Goal: Task Accomplishment & Management: Complete application form

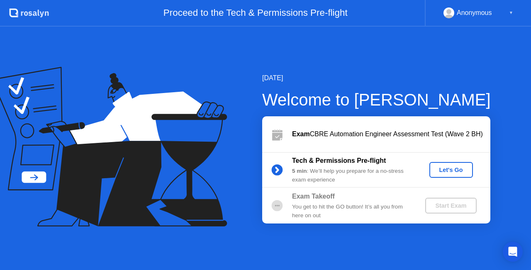
click at [510, 199] on div "[DATE] Welcome to [PERSON_NAME] Exam CBRE Automation Engineer Assessment Test (…" at bounding box center [265, 148] width 531 height 243
click at [318, 246] on div "[DATE] Welcome to [PERSON_NAME] Exam CBRE Automation Engineer Assessment Test (…" at bounding box center [265, 148] width 531 height 243
click at [443, 166] on div "Let's Go" at bounding box center [451, 169] width 37 height 7
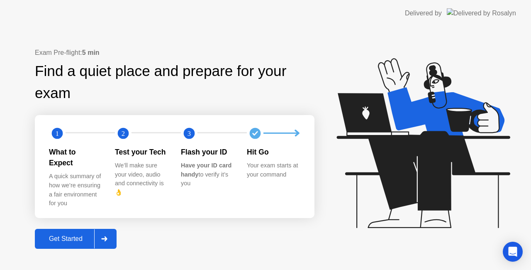
click at [83, 235] on div "Get Started" at bounding box center [65, 238] width 57 height 7
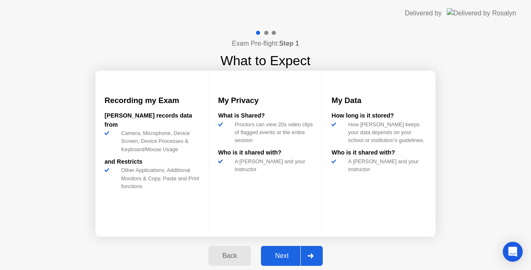
click at [285, 253] on div "Next" at bounding box center [282, 255] width 37 height 7
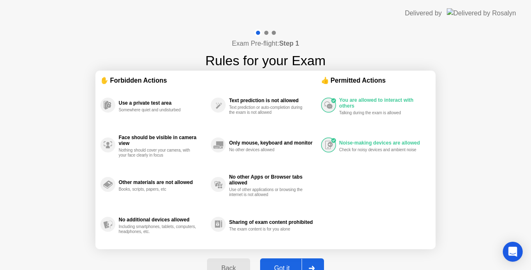
click at [285, 265] on div "Got it" at bounding box center [282, 267] width 39 height 7
select select "**********"
select select "*******"
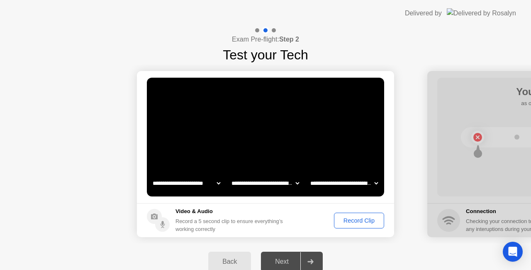
click at [361, 222] on div "Record Clip" at bounding box center [359, 220] width 44 height 7
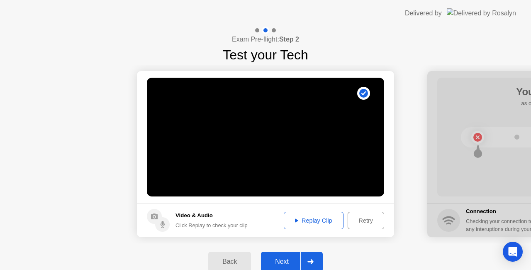
click at [281, 260] on div "Next" at bounding box center [282, 261] width 37 height 7
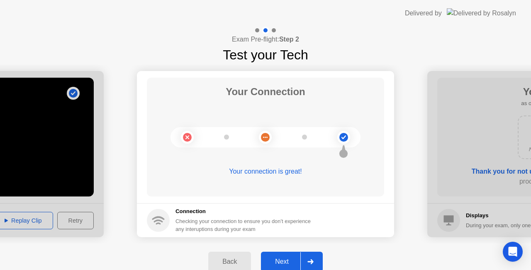
click at [290, 262] on div "Next" at bounding box center [282, 261] width 37 height 7
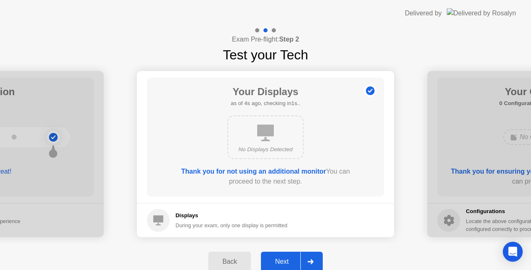
click at [306, 261] on div at bounding box center [310, 261] width 20 height 19
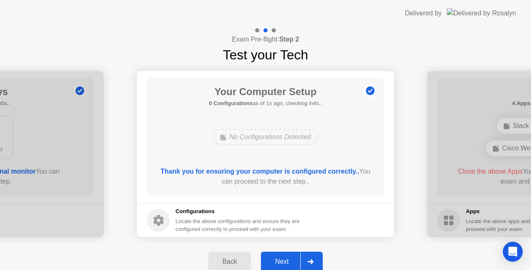
click at [306, 261] on div at bounding box center [310, 261] width 20 height 19
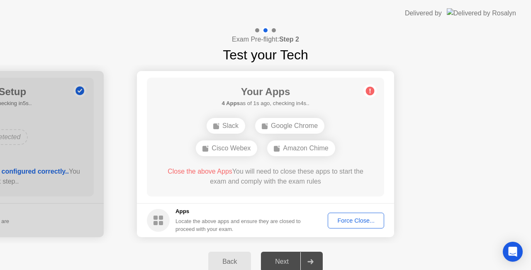
click at [353, 222] on div "Force Close..." at bounding box center [356, 220] width 51 height 7
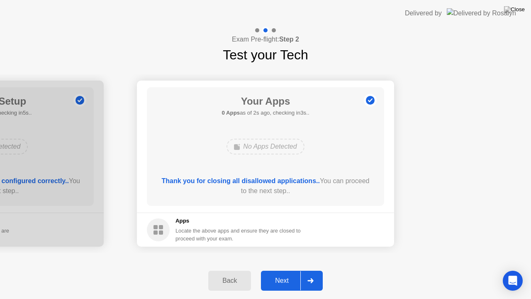
click at [286, 269] on div "Next" at bounding box center [282, 280] width 37 height 7
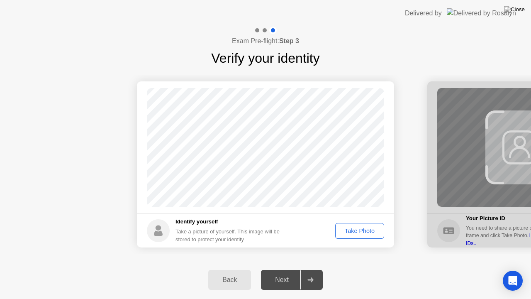
click at [347, 227] on div "Take Photo" at bounding box center [359, 230] width 43 height 7
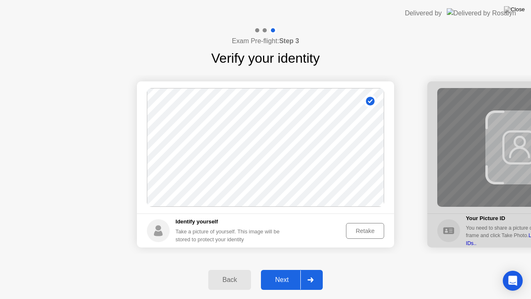
click at [287, 269] on div "Next" at bounding box center [282, 279] width 37 height 7
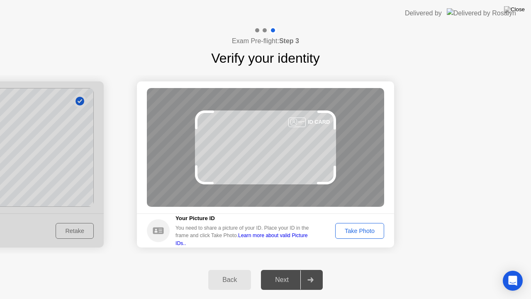
click at [355, 232] on div "Take Photo" at bounding box center [359, 230] width 43 height 7
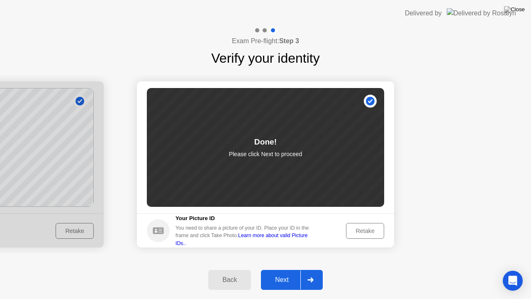
click at [276, 269] on div "Next" at bounding box center [282, 279] width 37 height 7
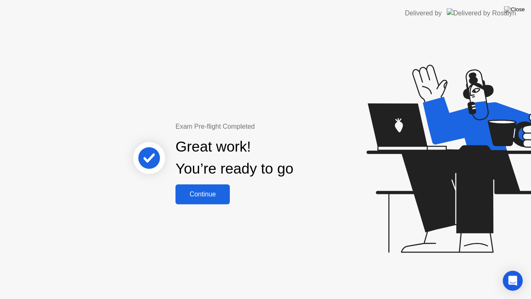
click at [220, 186] on button "Continue" at bounding box center [203, 194] width 54 height 20
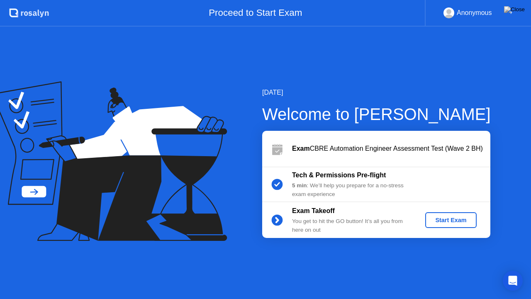
click at [449, 217] on div "Start Exam" at bounding box center [451, 220] width 44 height 7
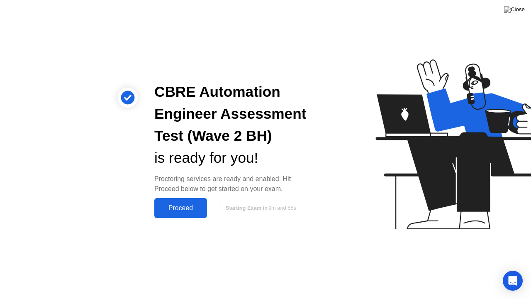
click at [185, 204] on div "Proceed" at bounding box center [181, 207] width 48 height 7
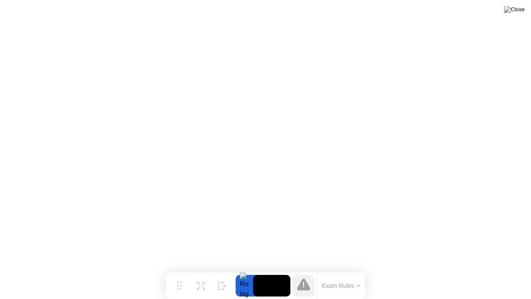
click at [358, 269] on icon at bounding box center [359, 285] width 4 height 2
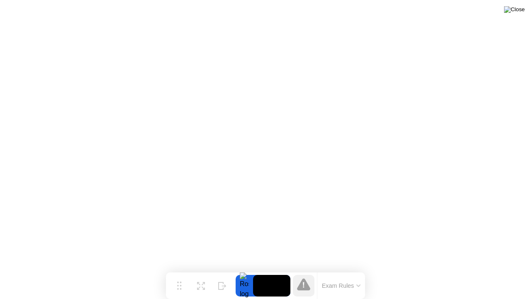
click at [521, 12] on img at bounding box center [514, 9] width 21 height 7
click at [358, 269] on button "Exam Rules" at bounding box center [342, 285] width 44 height 7
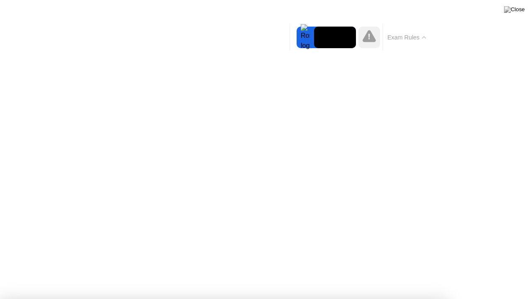
click at [368, 38] on icon at bounding box center [369, 36] width 13 height 12
click at [305, 37] on div at bounding box center [305, 38] width 17 height 22
click at [338, 37] on video at bounding box center [335, 38] width 42 height 22
drag, startPoint x: 373, startPoint y: 37, endPoint x: 379, endPoint y: 38, distance: 5.8
click at [373, 37] on icon at bounding box center [369, 36] width 13 height 12
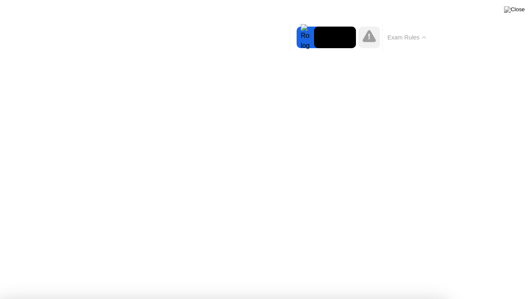
click at [426, 36] on icon at bounding box center [424, 37] width 4 height 2
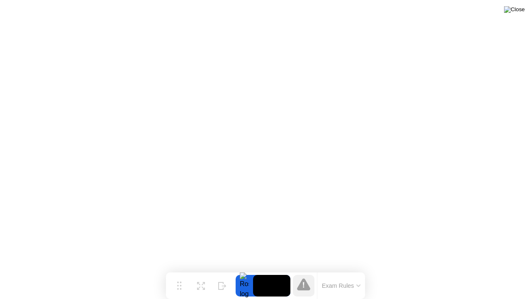
click at [520, 11] on img at bounding box center [514, 9] width 21 height 7
